Goal: Task Accomplishment & Management: Use online tool/utility

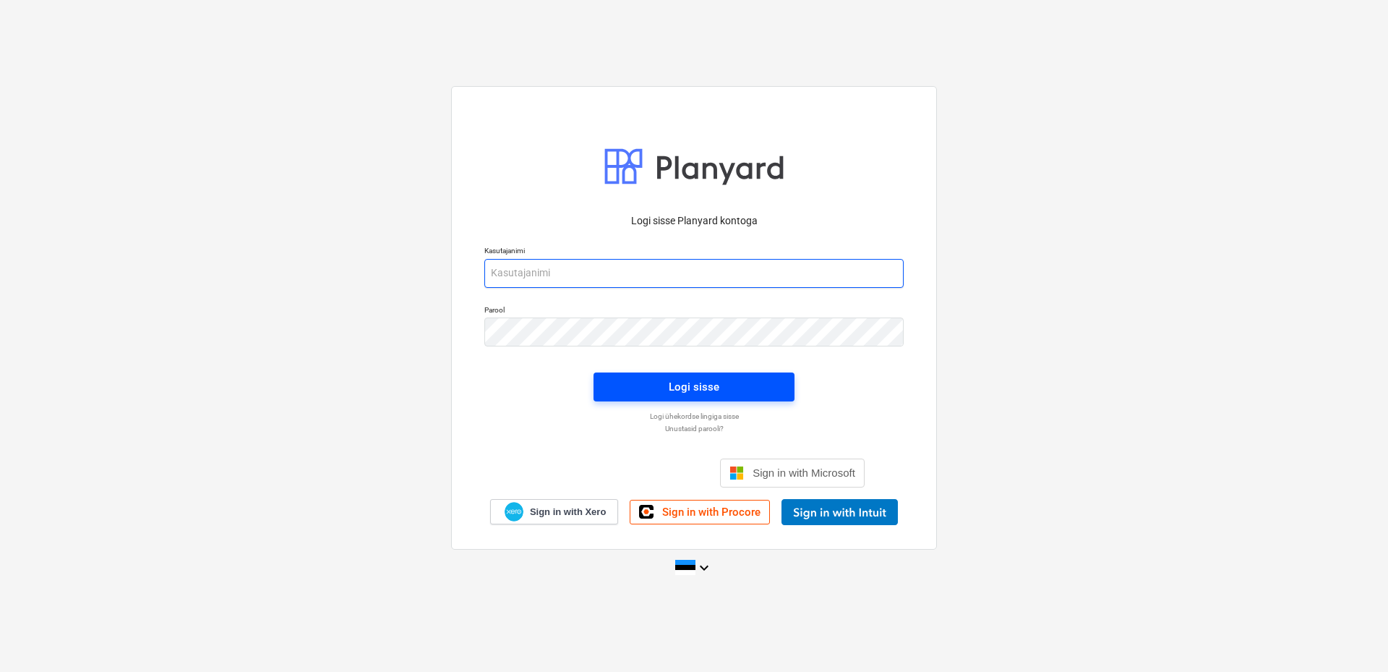
type input "[EMAIL_ADDRESS][DOMAIN_NAME]"
click at [698, 386] on div "Logi sisse" at bounding box center [694, 386] width 51 height 19
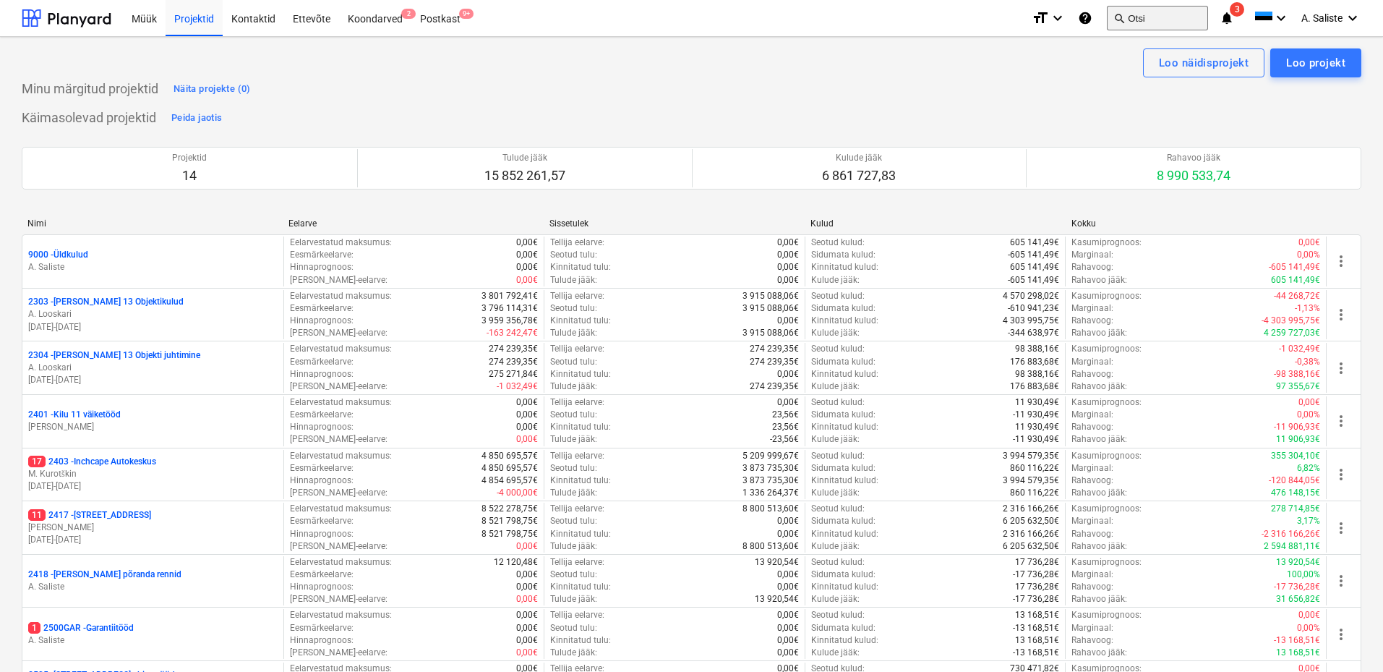
click at [1166, 21] on button "search Otsi" at bounding box center [1157, 18] width 101 height 25
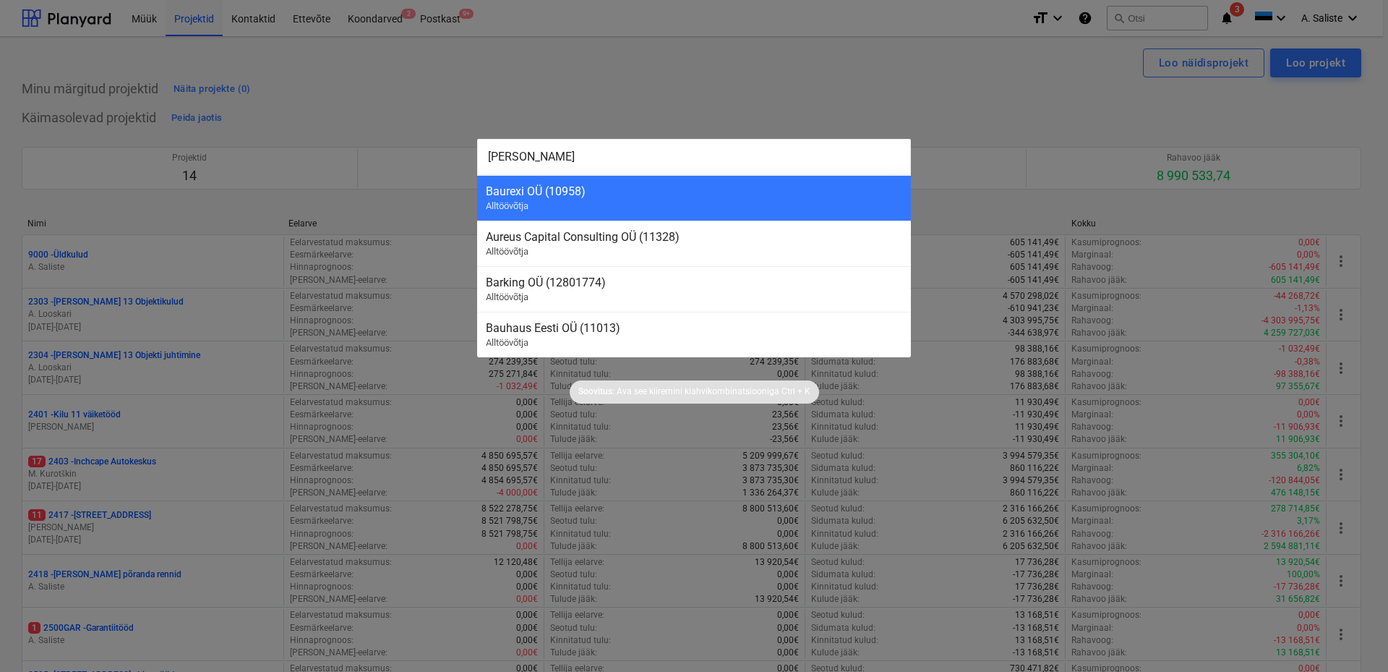
type input "baure"
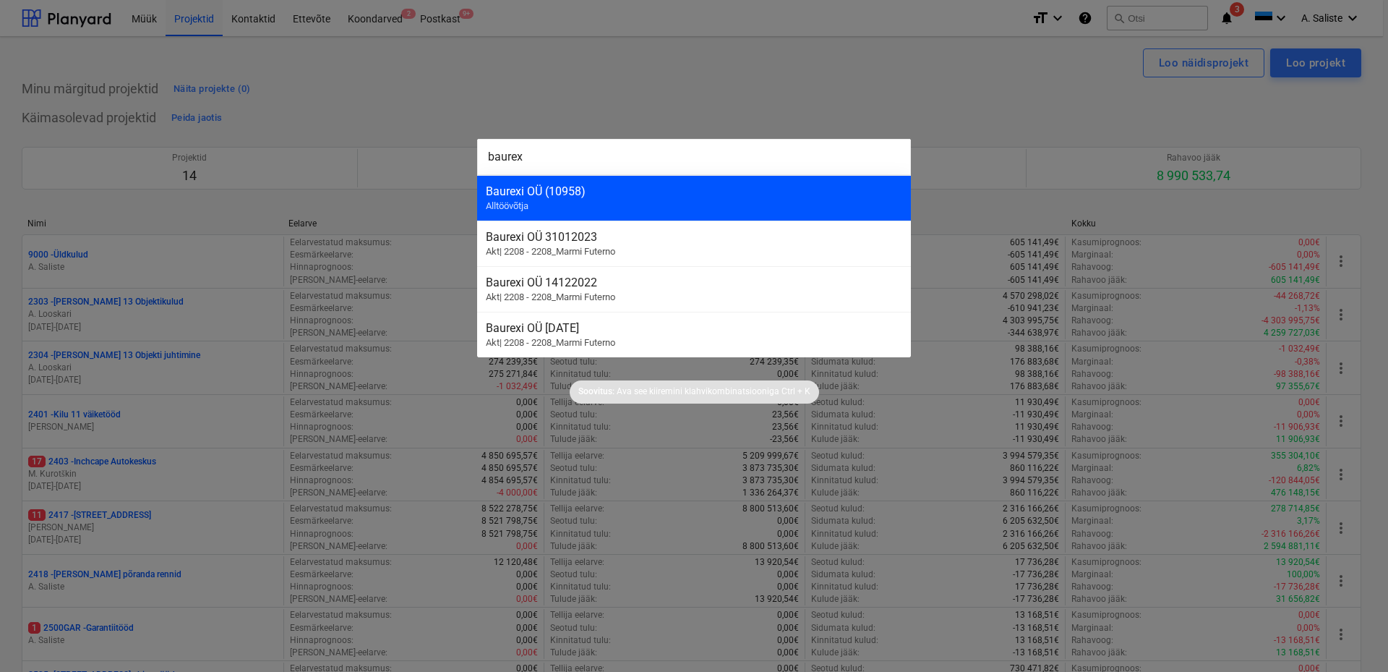
type input "baurex"
click at [680, 196] on div "Baurexi OÜ (10958)" at bounding box center [694, 191] width 416 height 14
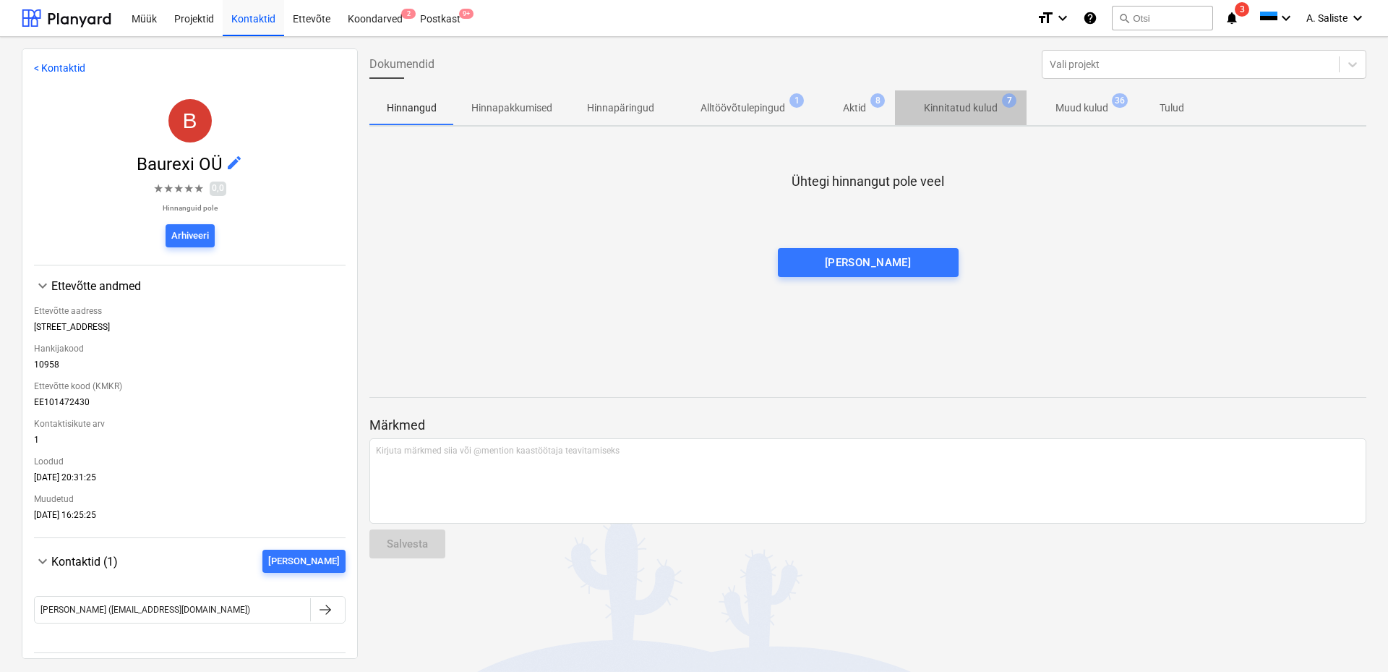
click at [985, 111] on p "Kinnitatud kulud" at bounding box center [961, 107] width 74 height 15
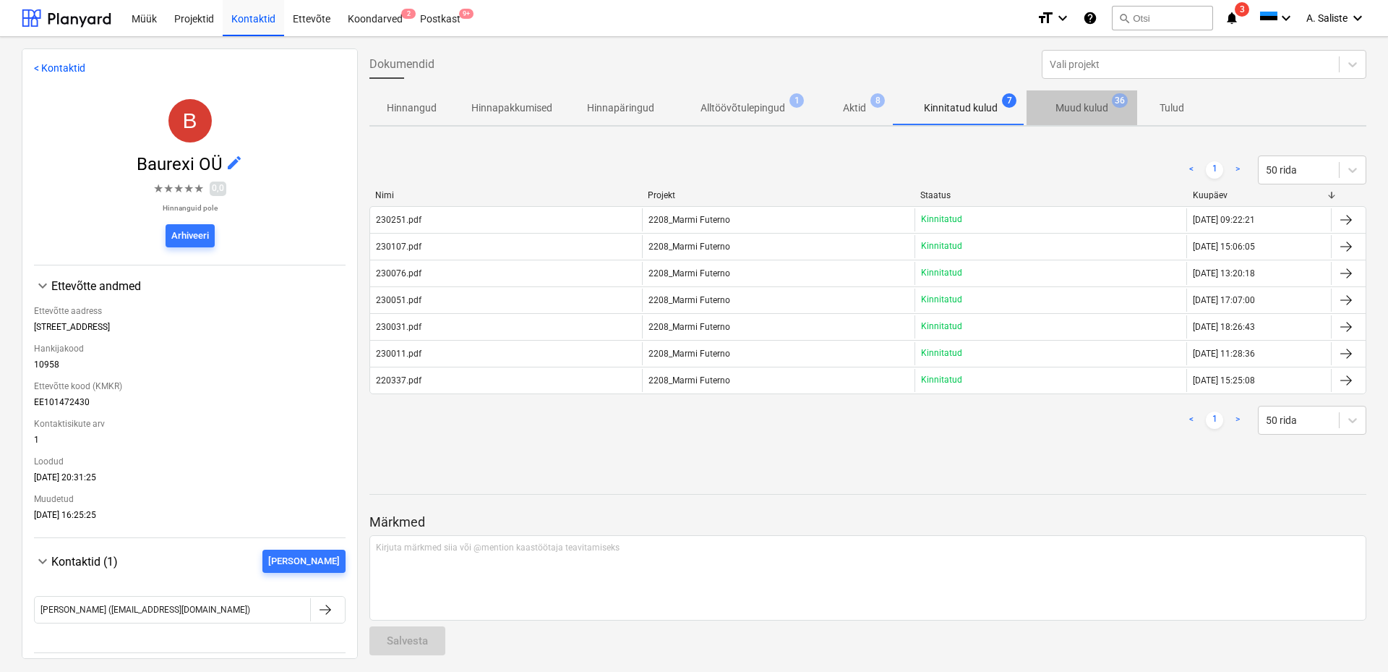
click at [1060, 112] on p "Muud kulud" at bounding box center [1081, 107] width 53 height 15
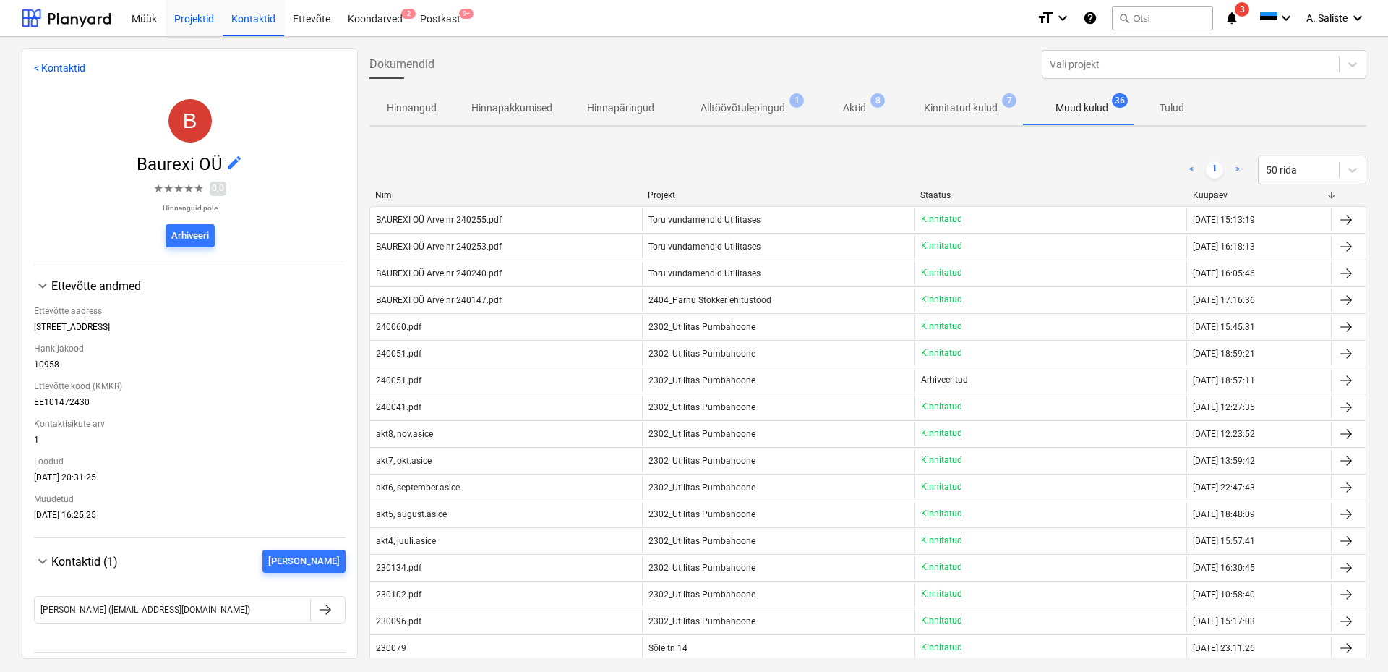
click at [181, 14] on div "Projektid" at bounding box center [194, 17] width 57 height 37
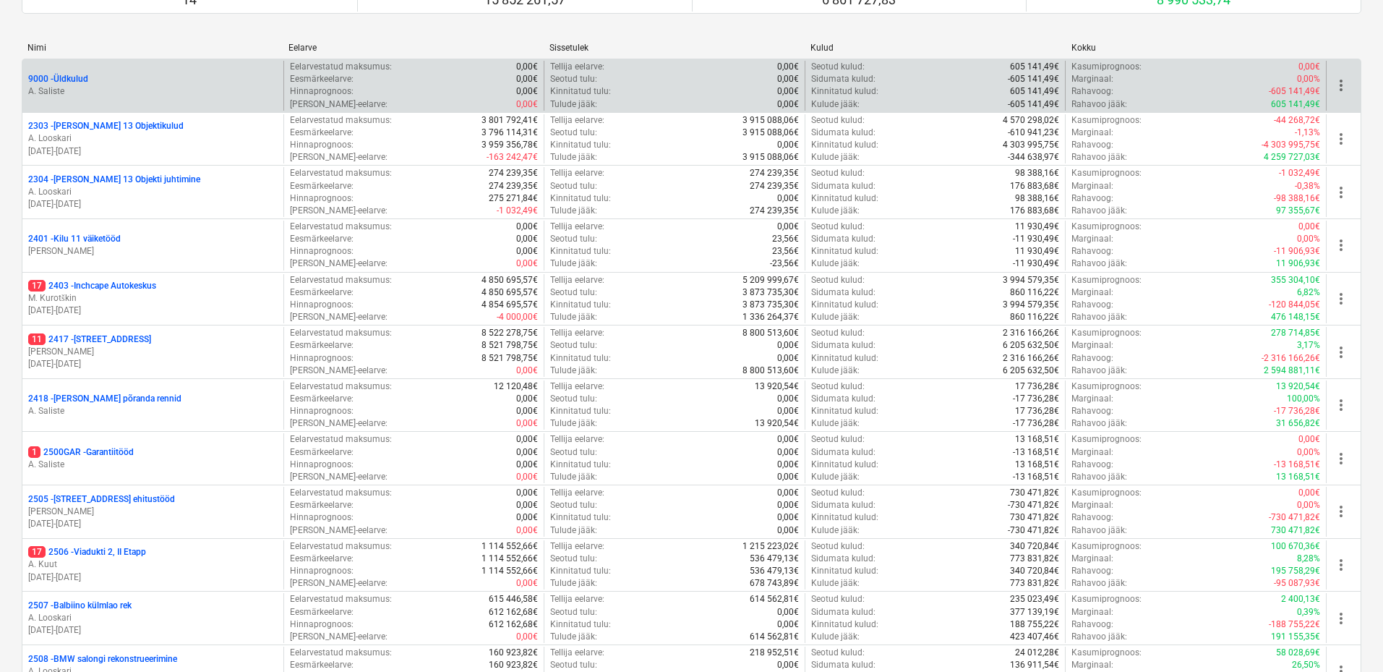
scroll to position [424, 0]
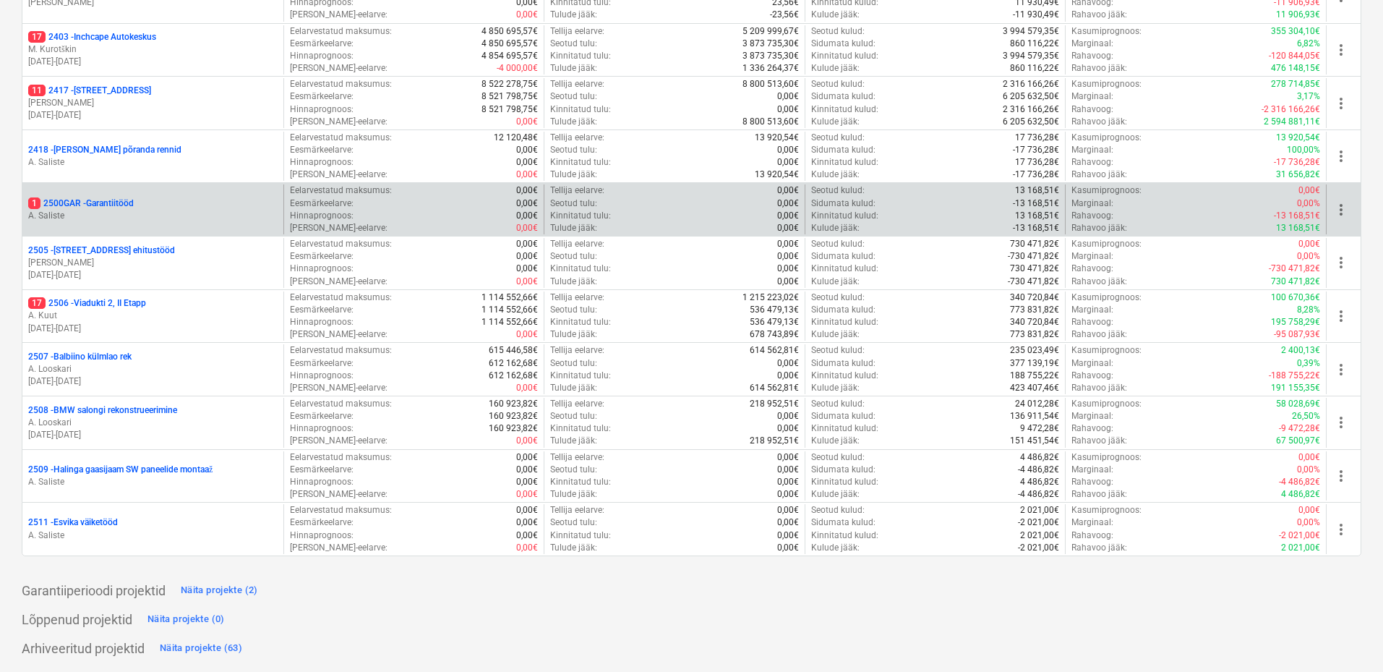
click at [223, 221] on p "A. Saliste" at bounding box center [152, 216] width 249 height 12
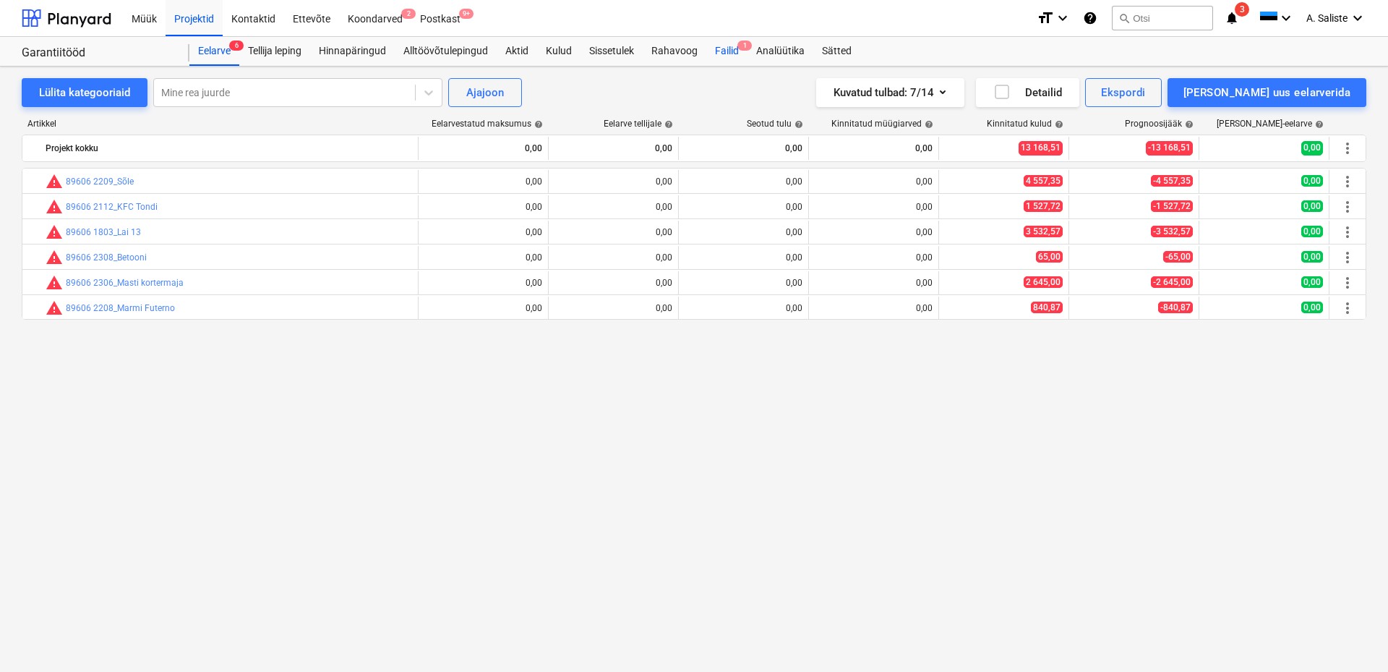
click at [732, 46] on div "Failid 1" at bounding box center [726, 51] width 41 height 29
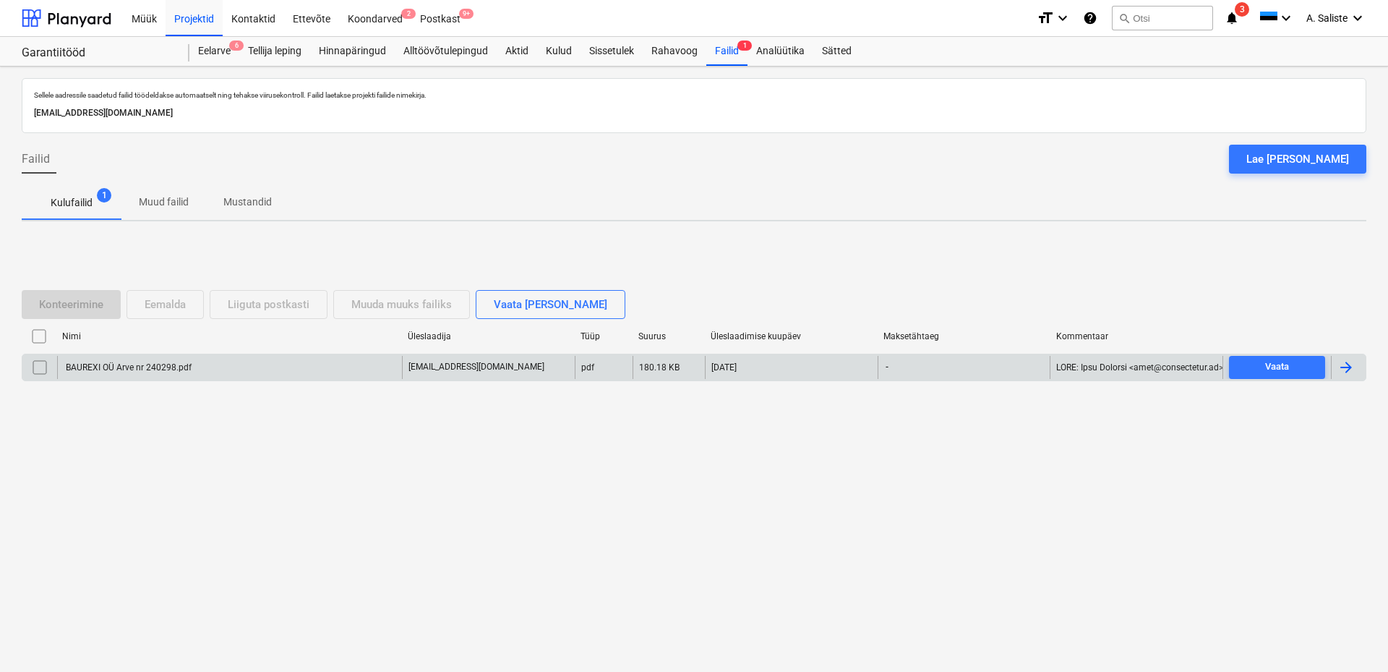
click at [133, 366] on div "BAUREXI OÜ Arve nr 240298.pdf" at bounding box center [128, 367] width 128 height 10
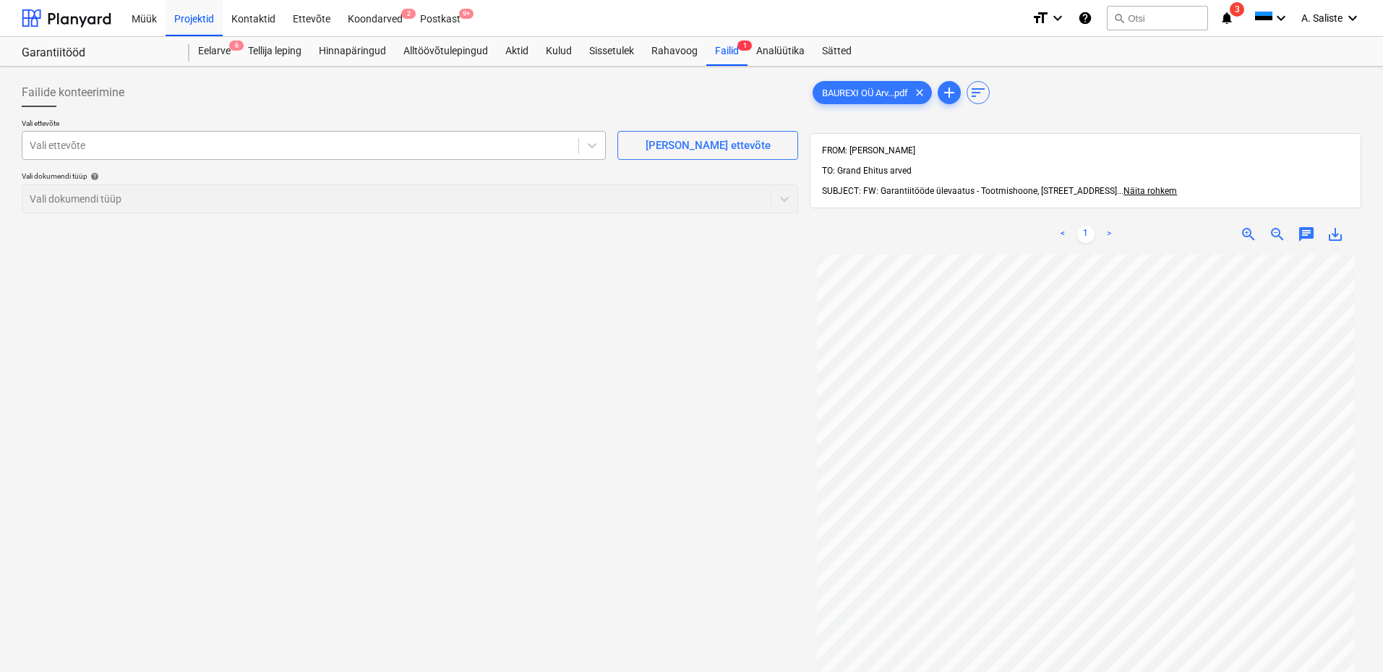
click at [463, 141] on div at bounding box center [300, 145] width 541 height 14
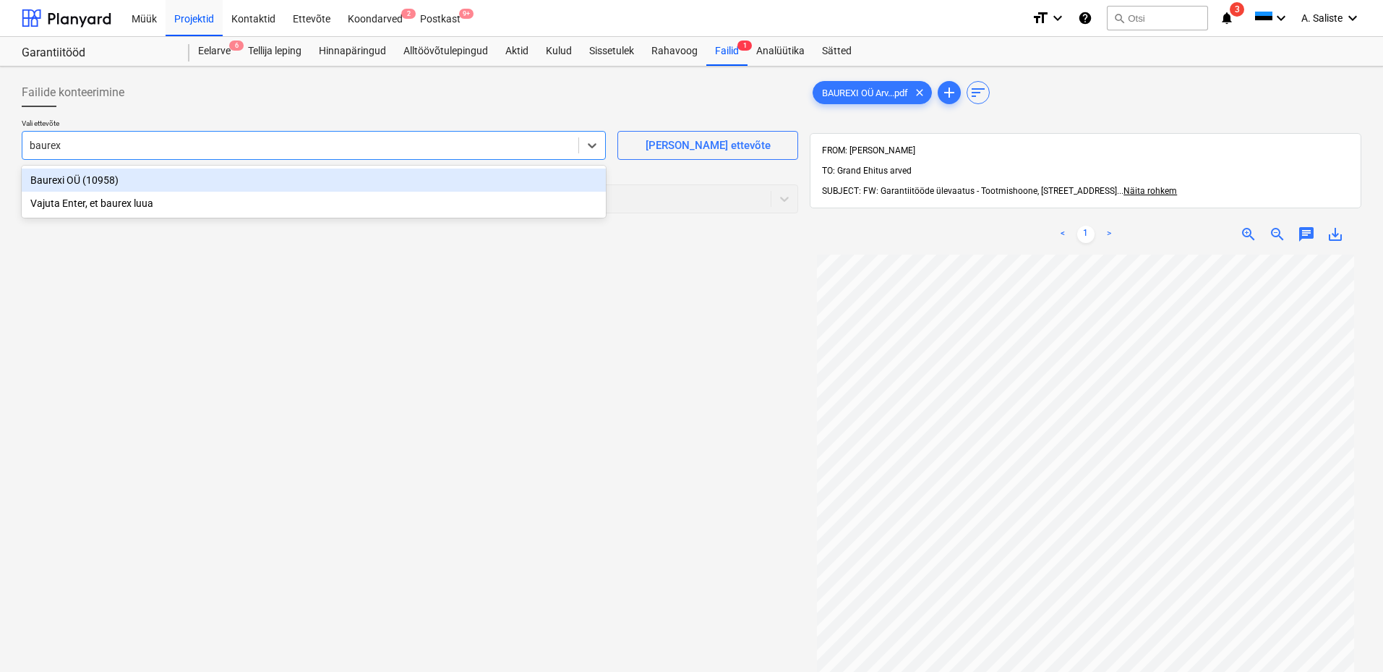
type input "baurexi"
click at [195, 177] on div "Baurexi OÜ (10958)" at bounding box center [314, 179] width 584 height 23
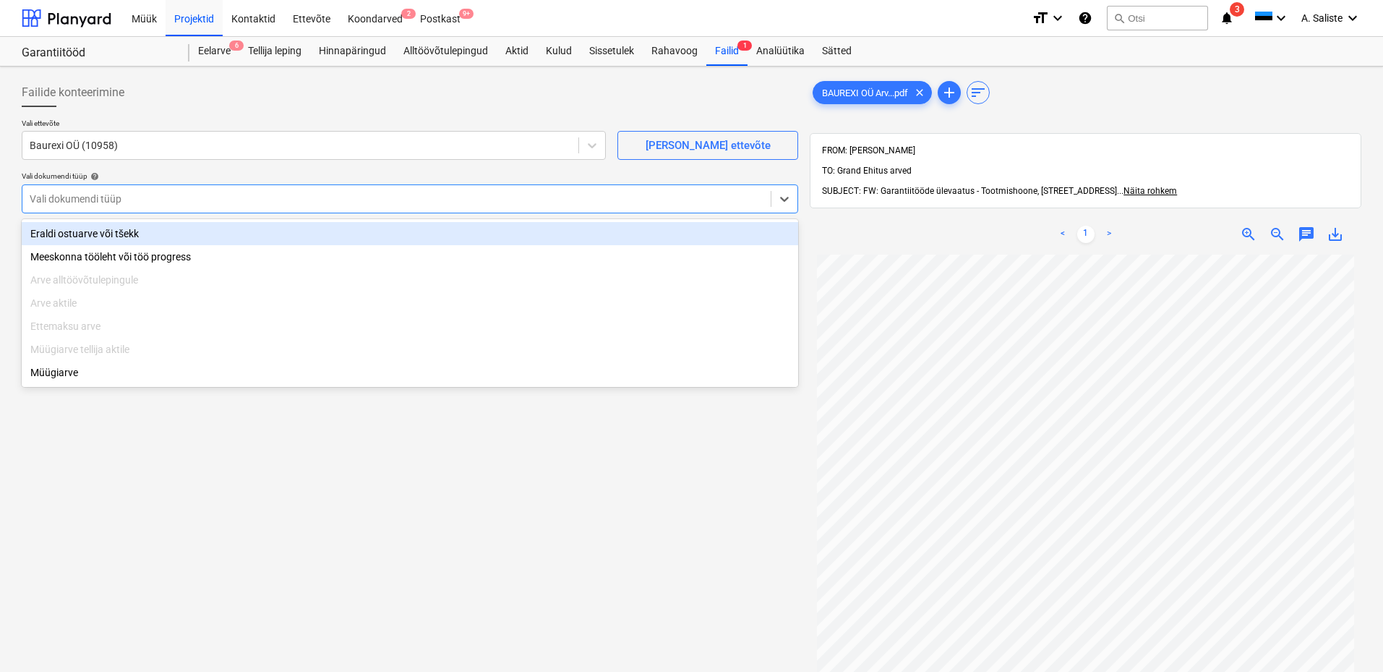
click at [160, 200] on div at bounding box center [397, 199] width 734 height 14
click at [119, 238] on div "Eraldi ostuarve või tšekk" at bounding box center [410, 233] width 776 height 23
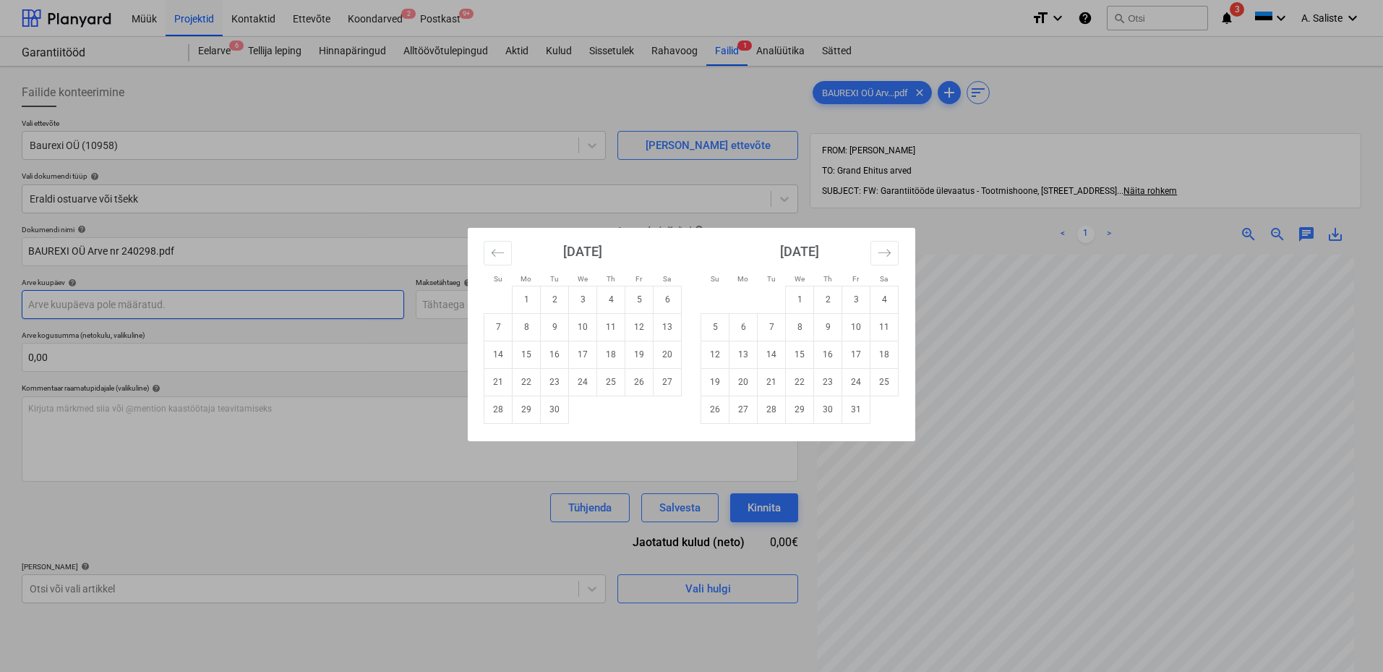
click at [109, 300] on body "Müük Projektid Kontaktid Ettevõte Koondarved 2 Postkast 9+ format_size keyboard…" at bounding box center [691, 336] width 1383 height 672
click at [495, 251] on icon "Move backward to switch to the previous month." at bounding box center [498, 253] width 14 height 14
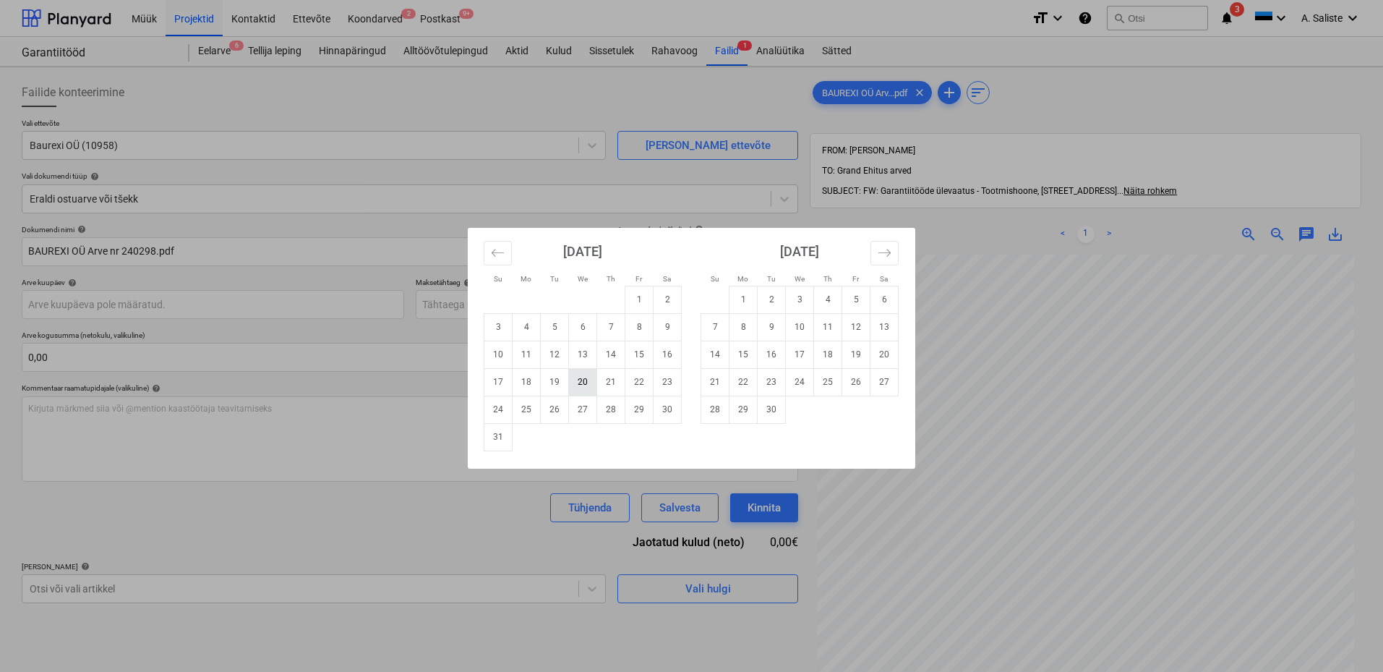
click at [588, 387] on td "20" at bounding box center [583, 381] width 28 height 27
type input "[DATE]"
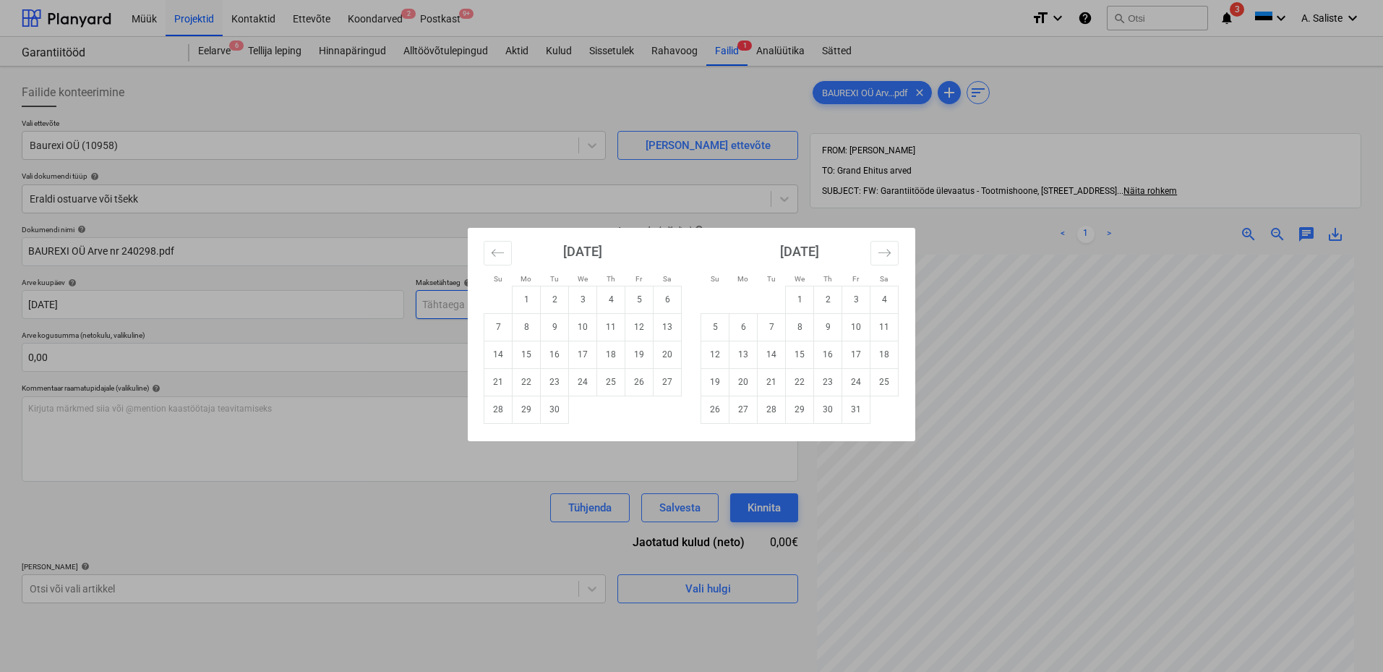
click at [492, 302] on body "Müük Projektid Kontaktid Ettevõte Koondarved 2 Postkast 9+ format_size keyboard…" at bounding box center [691, 336] width 1383 height 672
click at [552, 352] on td "16" at bounding box center [555, 353] width 28 height 27
type input "[DATE]"
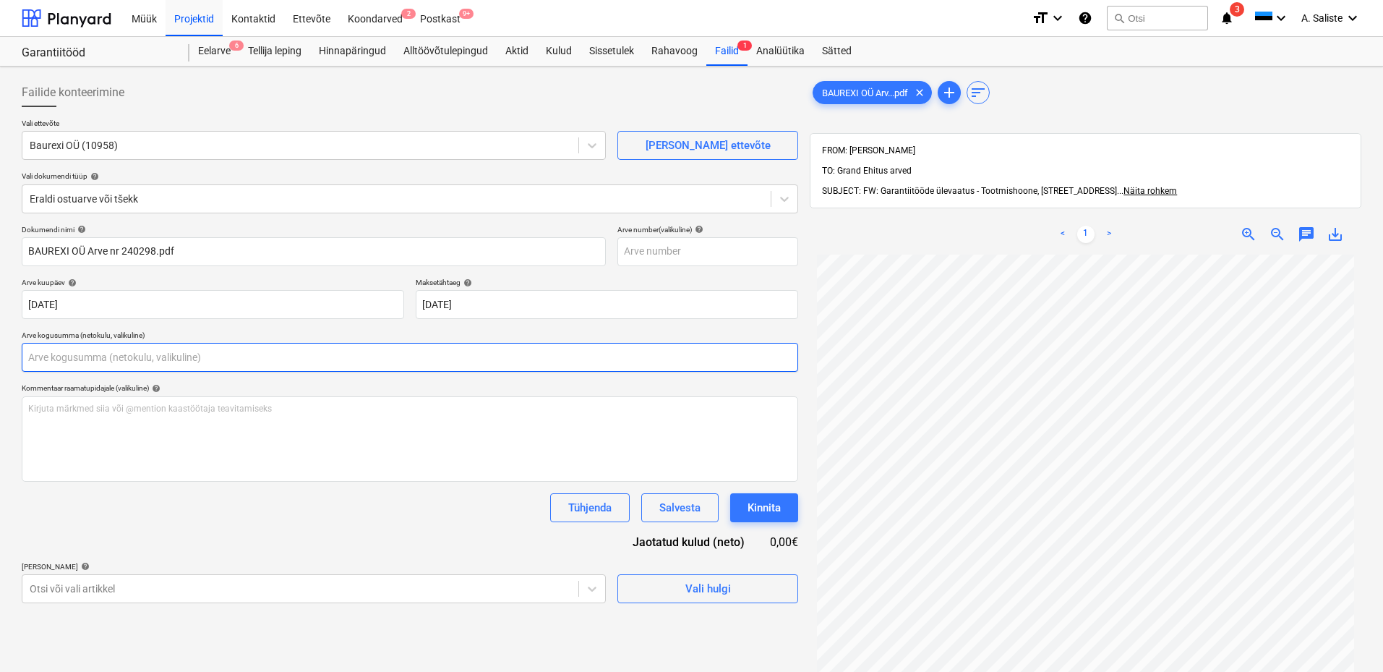
click at [146, 354] on input "text" at bounding box center [410, 357] width 776 height 29
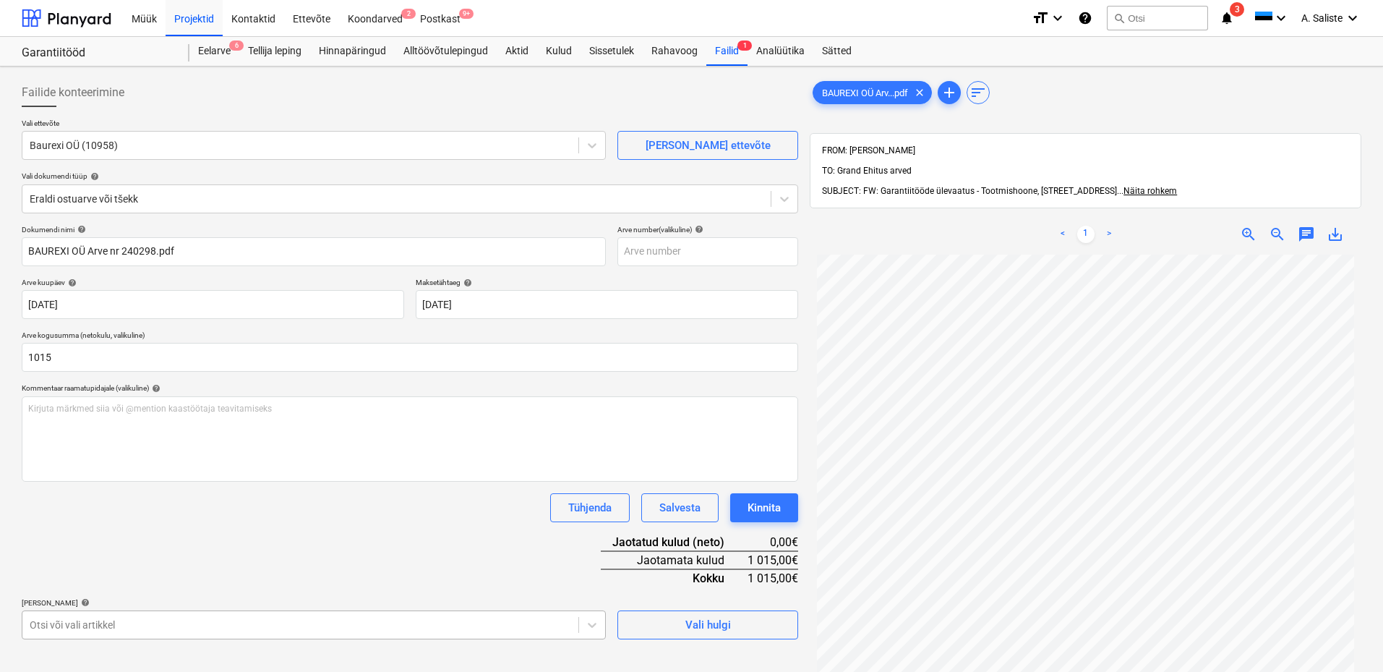
type input "1 015,00"
click at [196, 627] on body "Müük Projektid Kontaktid Ettevõte Koondarved 2 Postkast 9+ format_size keyboard…" at bounding box center [691, 336] width 1383 height 672
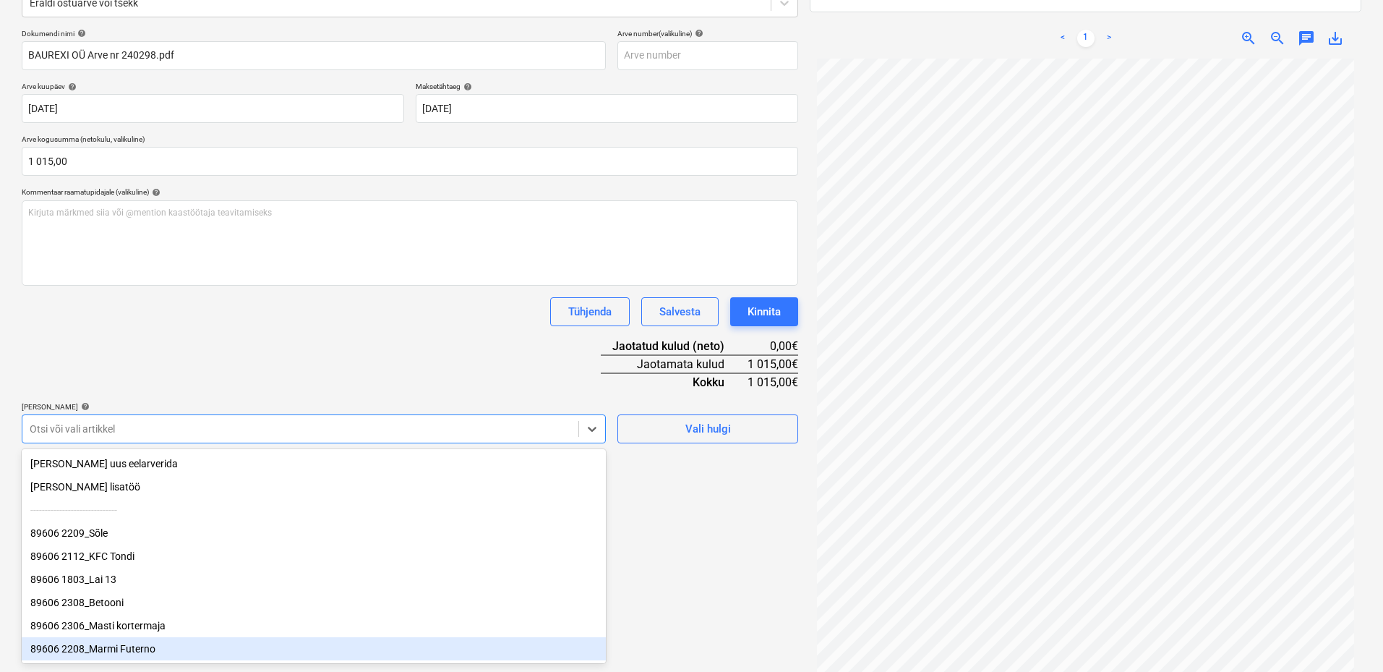
click at [157, 651] on div "89606 2208_Marmi Futerno" at bounding box center [314, 648] width 584 height 23
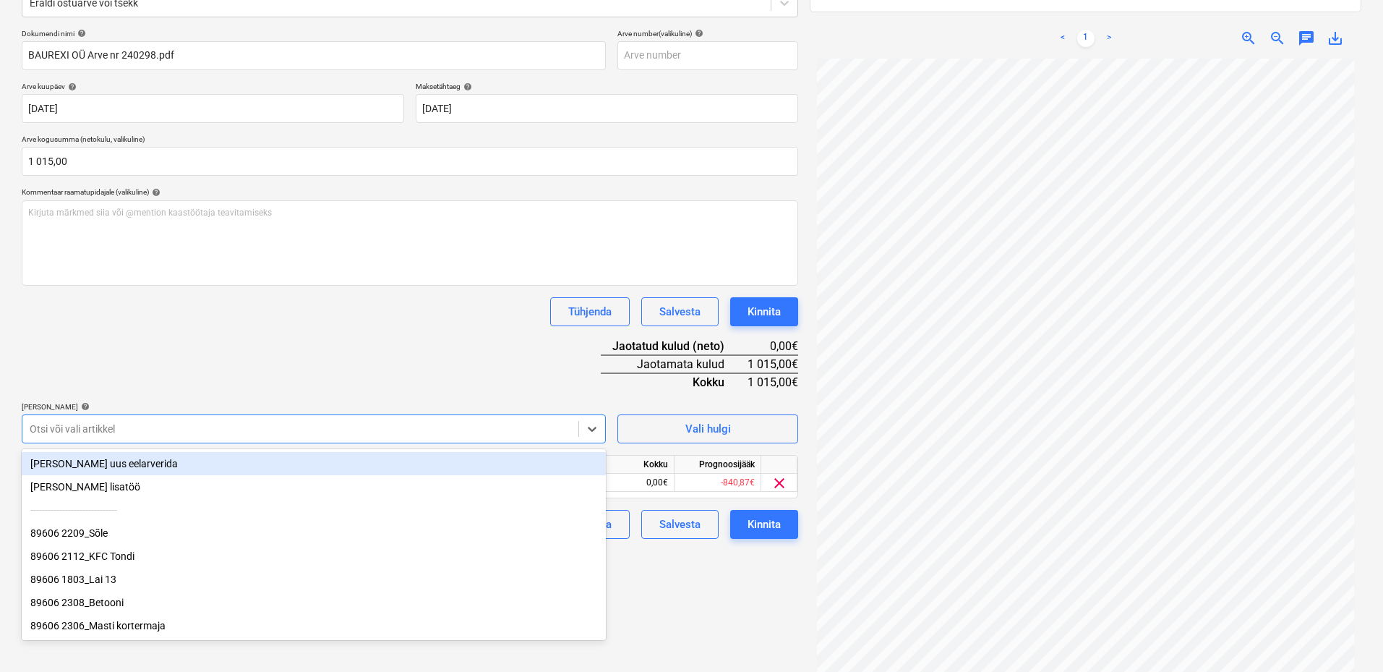
drag, startPoint x: 279, startPoint y: 405, endPoint x: 284, endPoint y: 411, distance: 7.7
click at [280, 404] on div "[PERSON_NAME] artiklid help" at bounding box center [314, 406] width 584 height 9
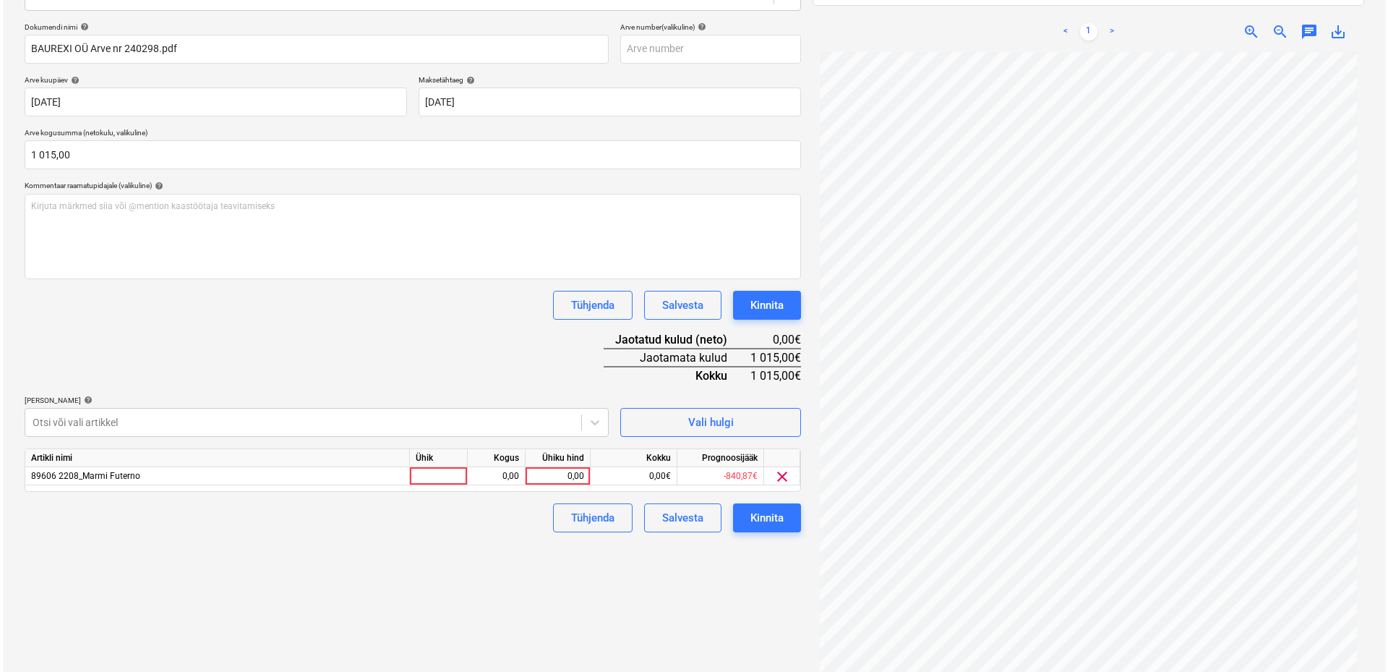
scroll to position [205, 0]
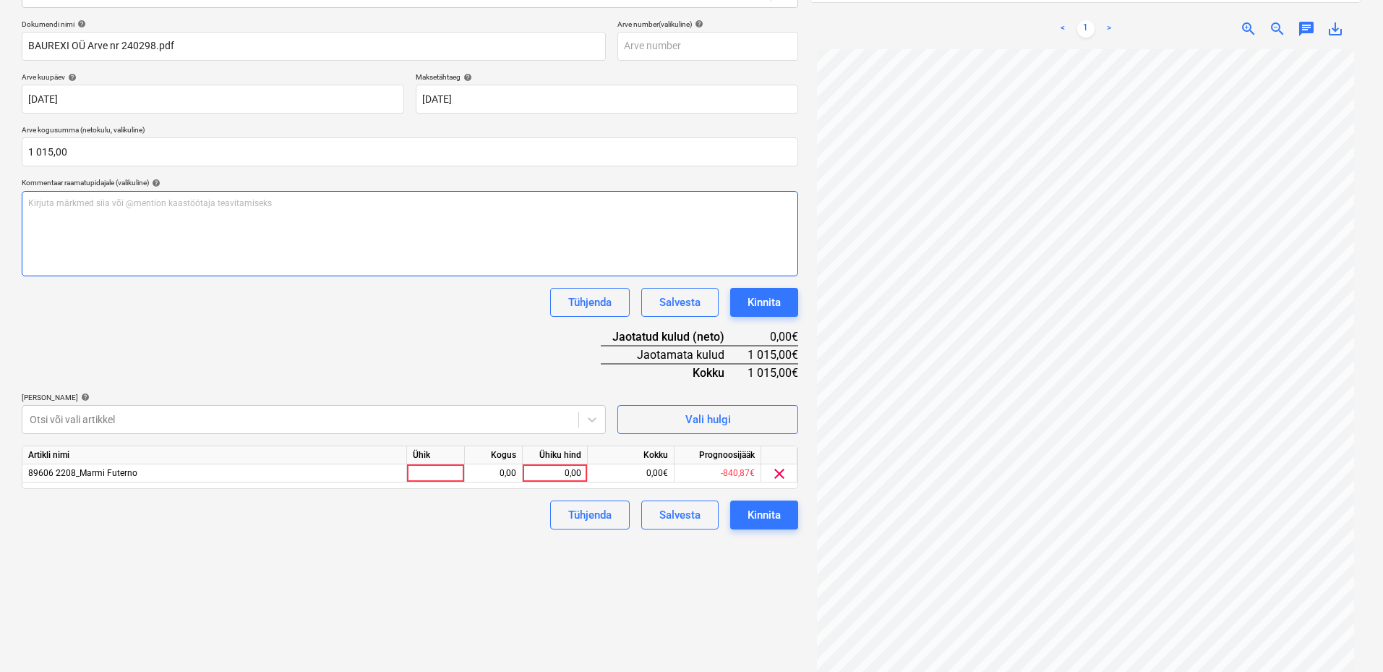
click at [163, 220] on div "Kirjuta märkmed siia või @mention kaastöötaja teavitamiseks ﻿" at bounding box center [410, 233] width 776 height 85
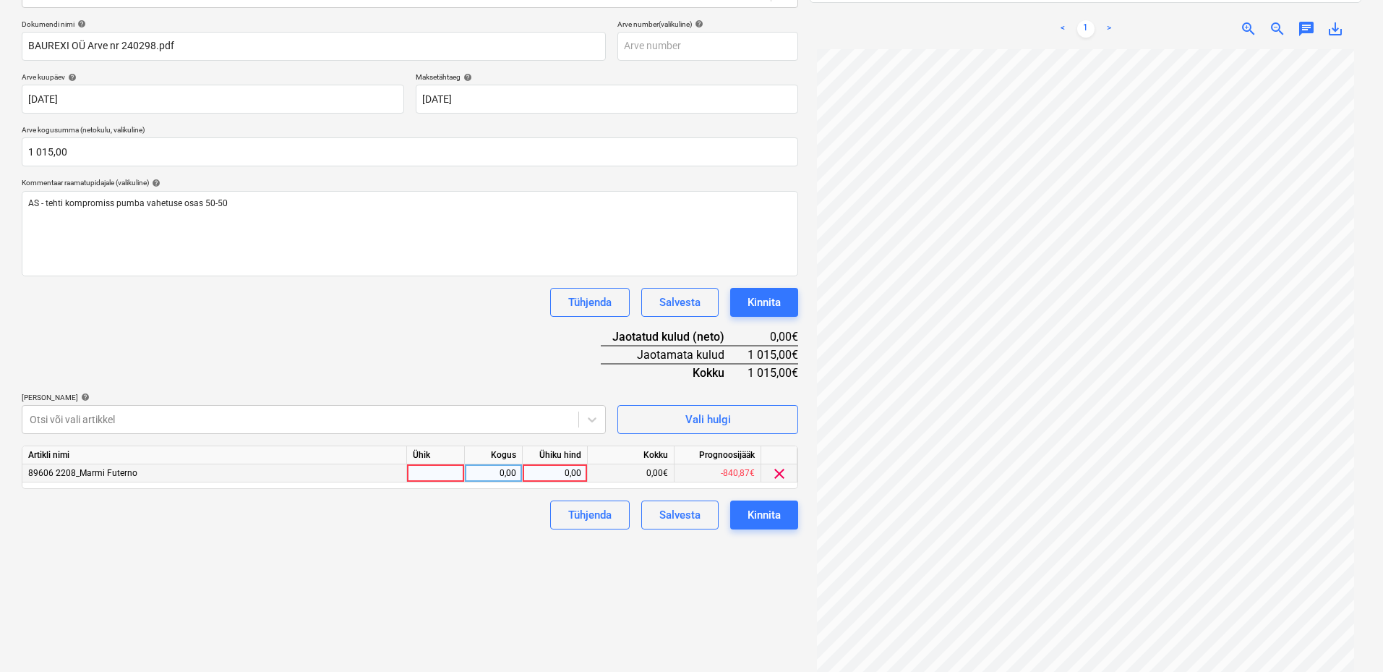
click at [431, 474] on div at bounding box center [436, 473] width 58 height 18
type input "kmpl"
click at [487, 476] on div "0,00" at bounding box center [494, 473] width 46 height 18
click at [548, 471] on div "0,00" at bounding box center [554, 473] width 53 height 18
type input "1015"
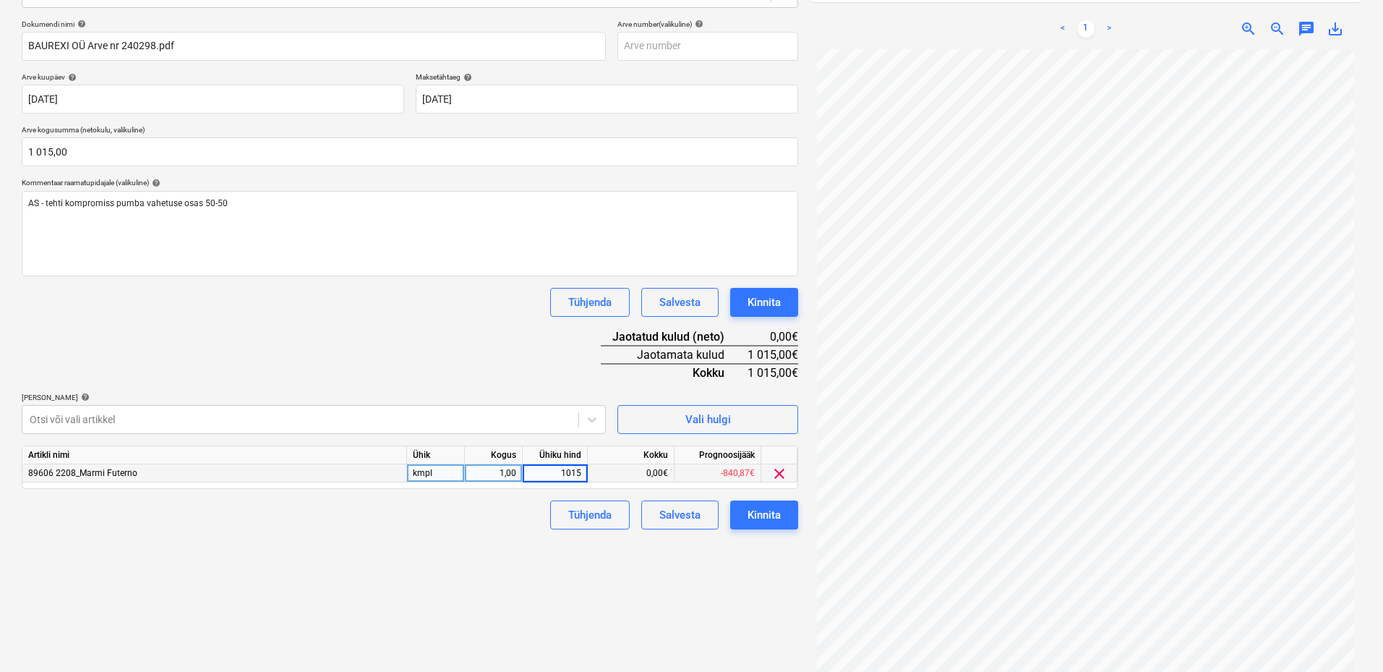
click at [392, 597] on div "Failide konteerimine Vali ettevõte Baurexi OÜ (10958) [PERSON_NAME] uus ettevõt…" at bounding box center [410, 276] width 788 height 819
click at [765, 515] on div "Kinnita" at bounding box center [763, 514] width 33 height 19
